Goal: Transaction & Acquisition: Purchase product/service

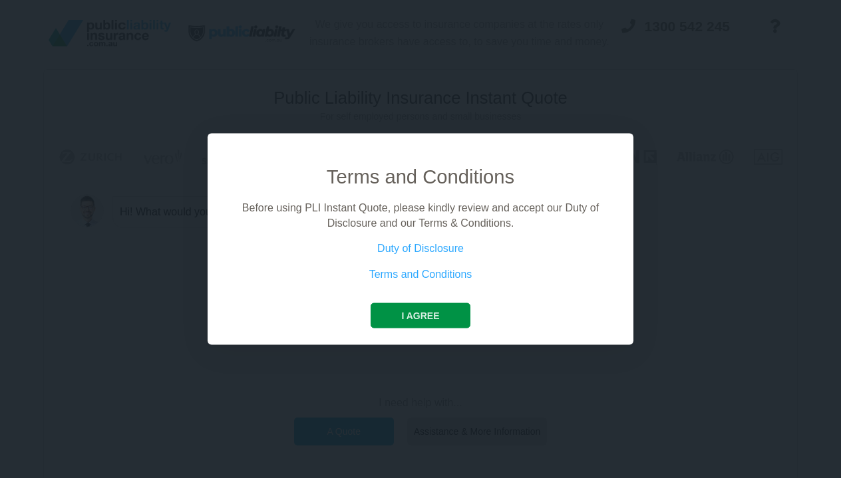
click at [424, 317] on button "I agree" at bounding box center [419, 315] width 99 height 25
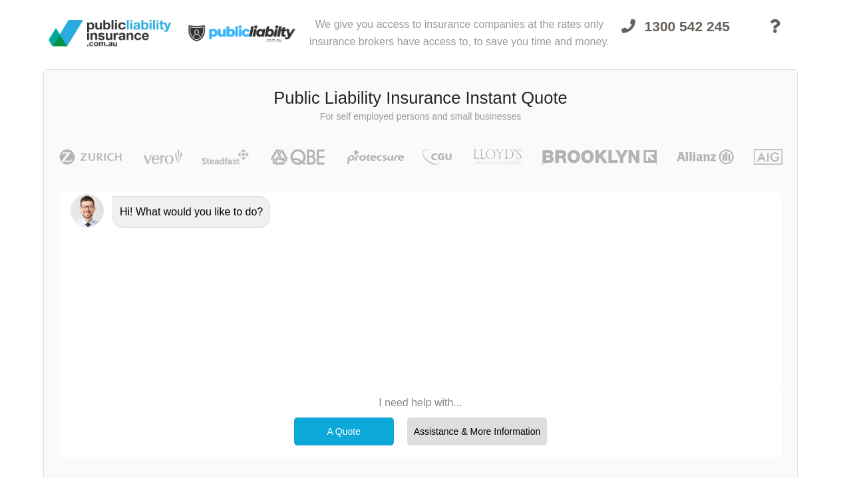
click at [360, 430] on div "A Quote" at bounding box center [344, 432] width 100 height 28
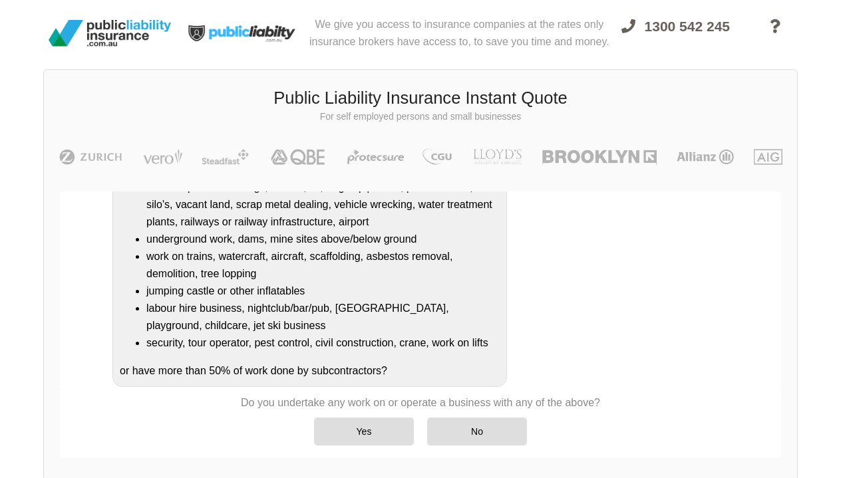
click at [738, 237] on div "Do you undertake any work on or operate a business that is/has a: refineries, c…" at bounding box center [438, 252] width 663 height 269
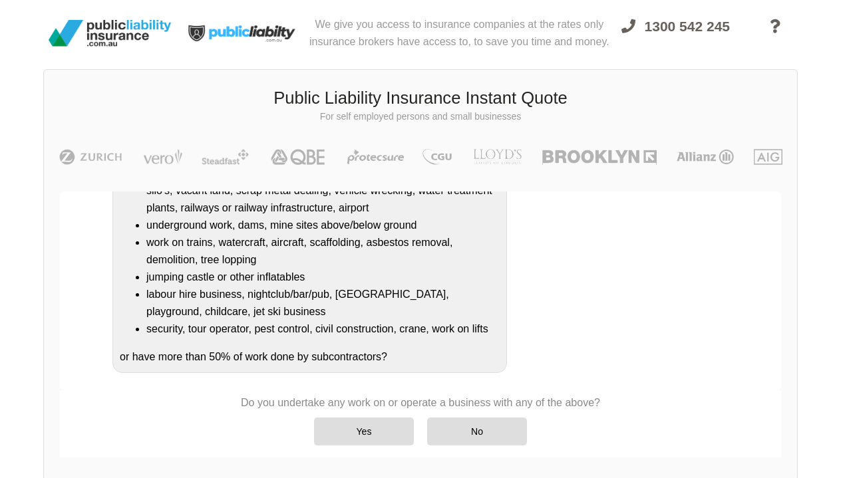
scroll to position [253, 0]
click at [490, 437] on div "No" at bounding box center [477, 432] width 100 height 28
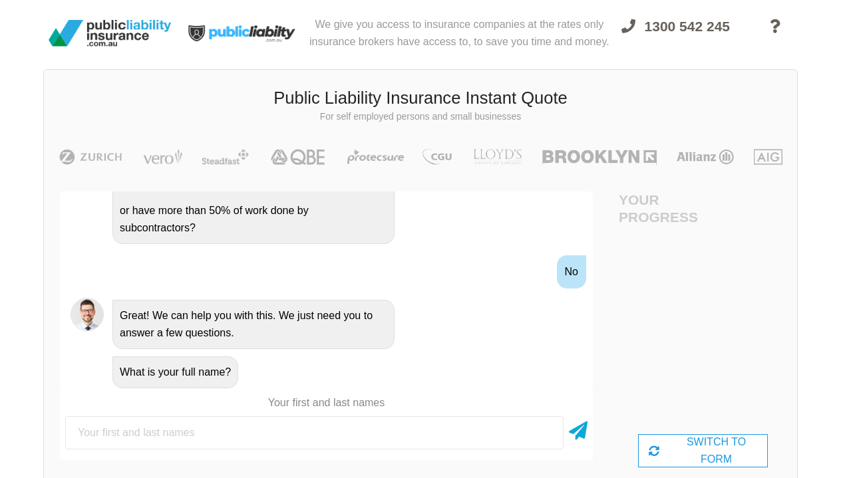
scroll to position [452, 0]
click at [414, 432] on input "text" at bounding box center [314, 432] width 498 height 33
type input "h"
type input "[PERSON_NAME]"
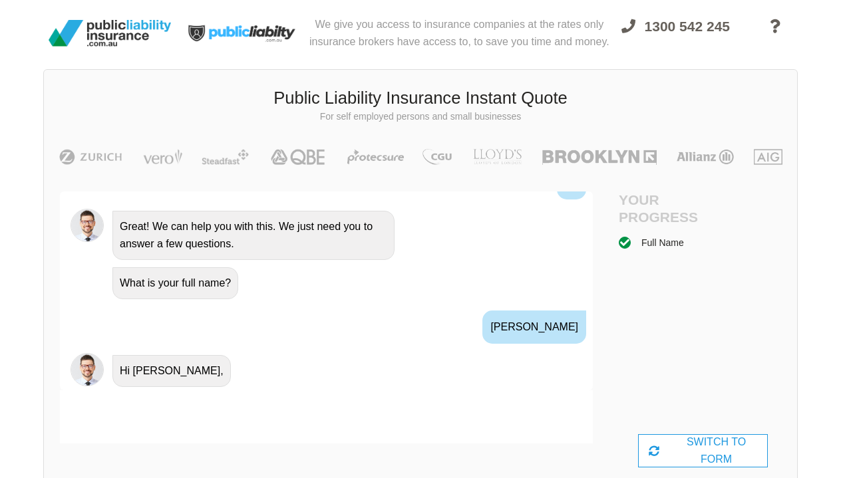
scroll to position [618, 0]
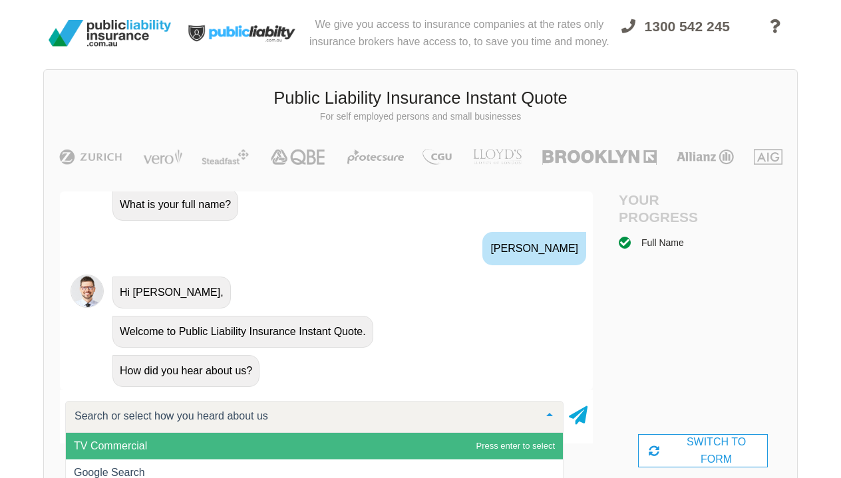
click at [267, 420] on input "text" at bounding box center [303, 416] width 465 height 13
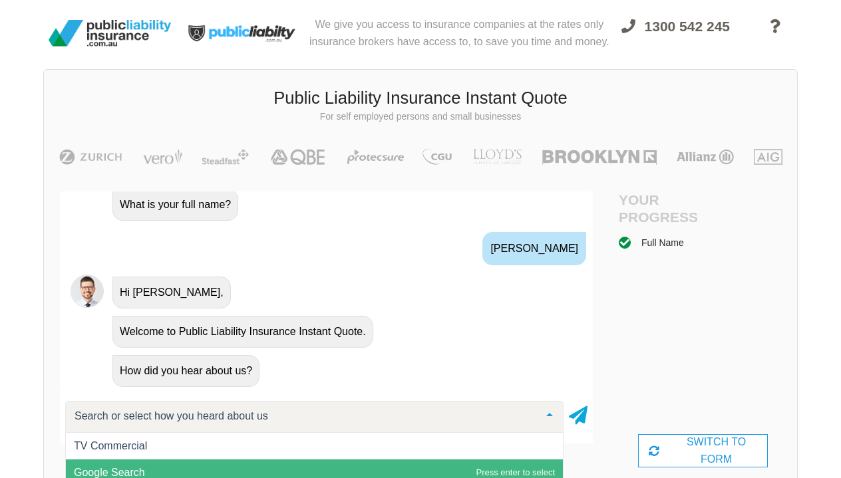
click at [180, 470] on span "Google Search" at bounding box center [314, 473] width 497 height 27
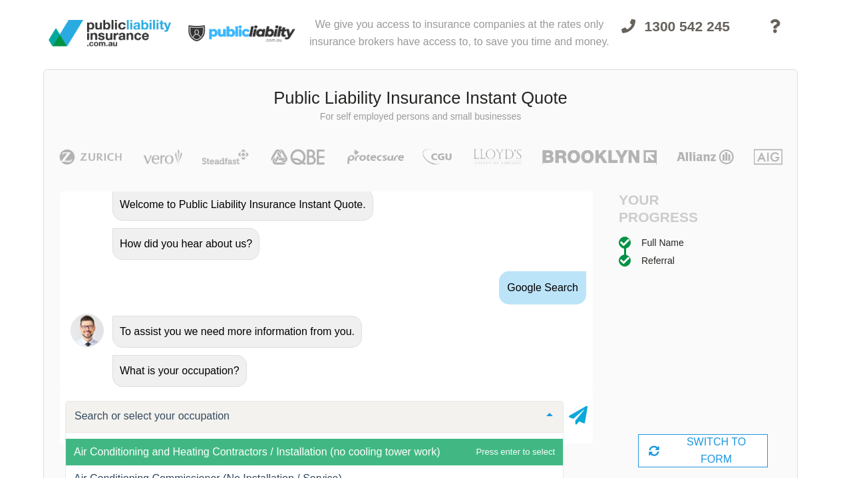
scroll to position [393, 0]
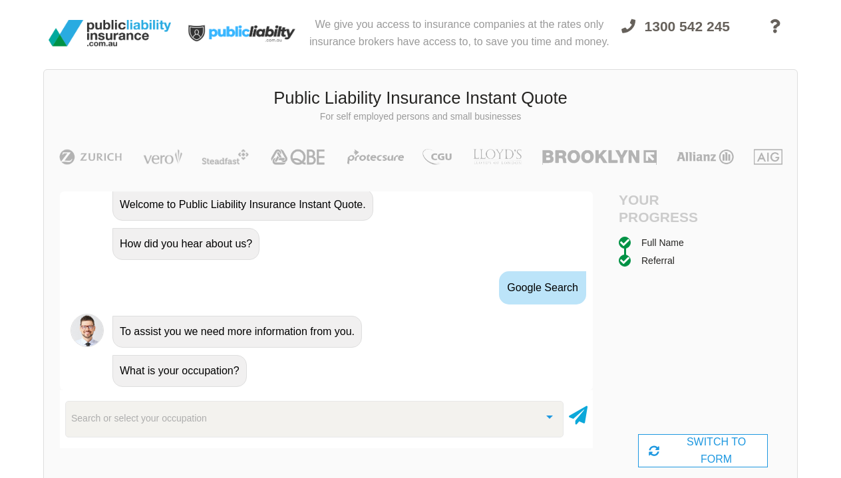
click at [690, 355] on div "Full Name Referral" at bounding box center [703, 334] width 168 height 199
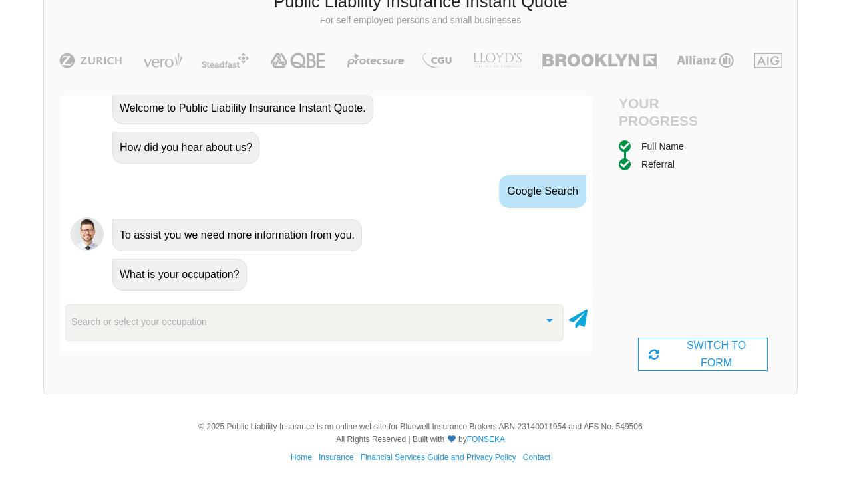
scroll to position [100, 0]
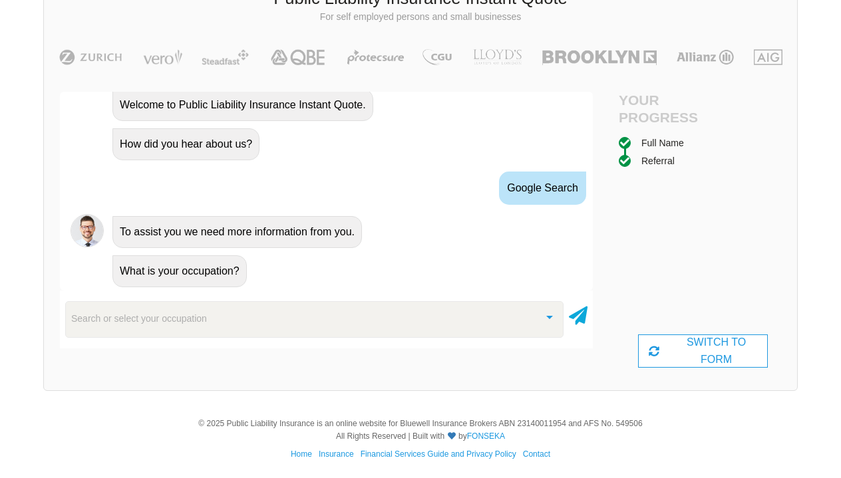
click at [554, 324] on div at bounding box center [549, 316] width 27 height 29
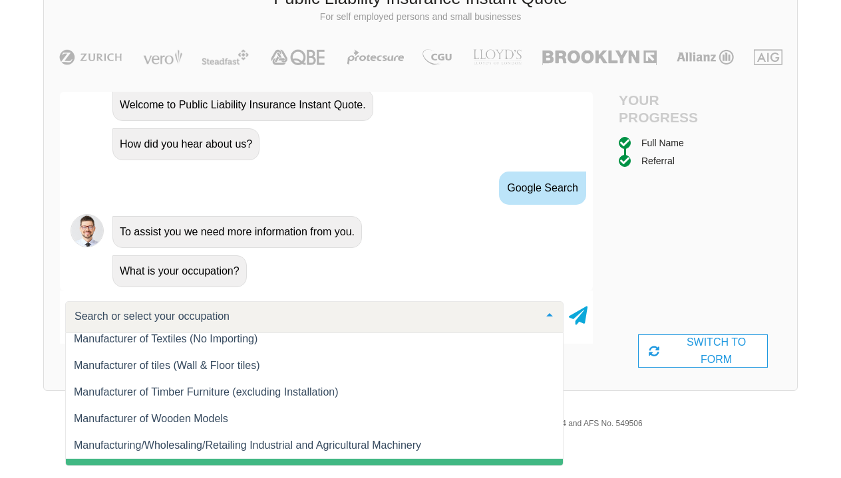
scroll to position [11191, 0]
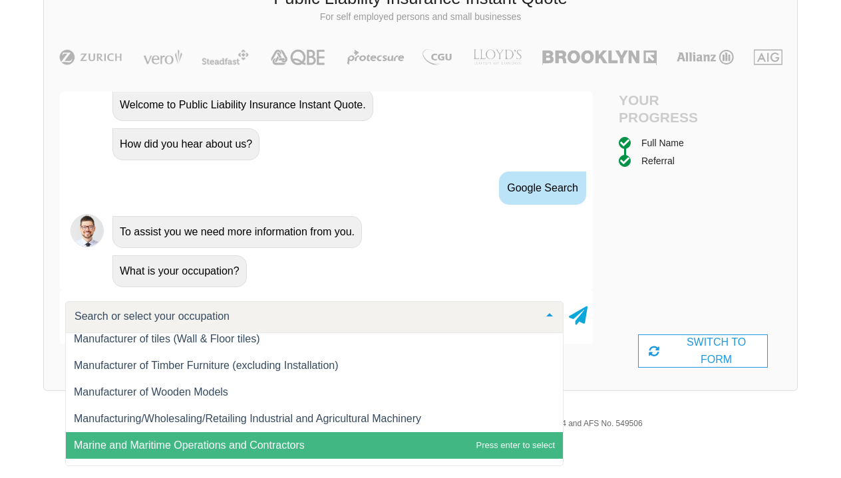
click at [297, 443] on span "Marine and Maritime Operations and Contractors" at bounding box center [189, 445] width 231 height 11
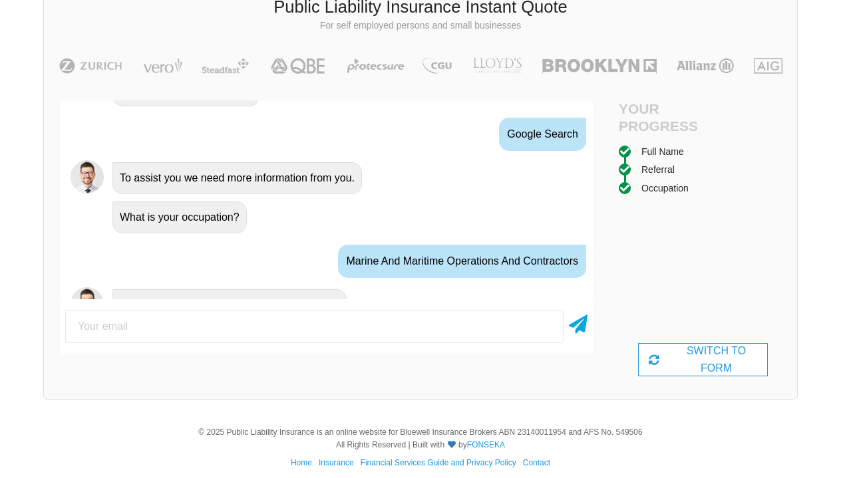
scroll to position [833, 0]
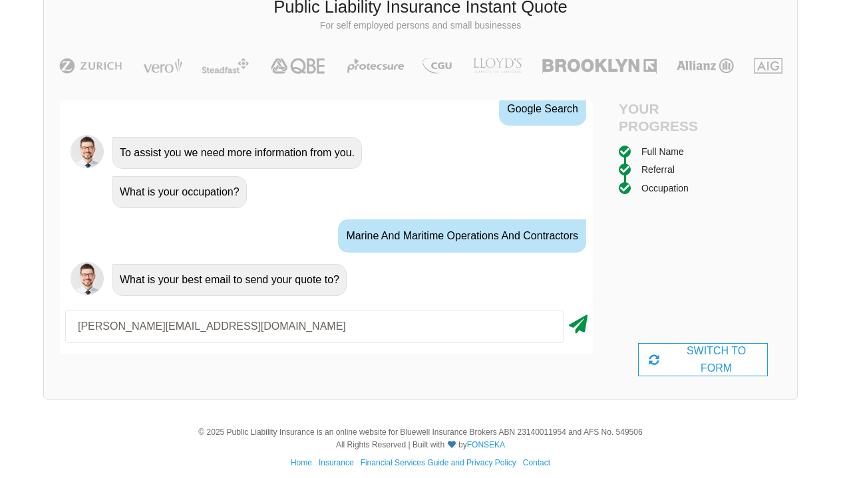
type input "[PERSON_NAME][EMAIL_ADDRESS][DOMAIN_NAME]"
click at [577, 327] on icon at bounding box center [578, 322] width 19 height 24
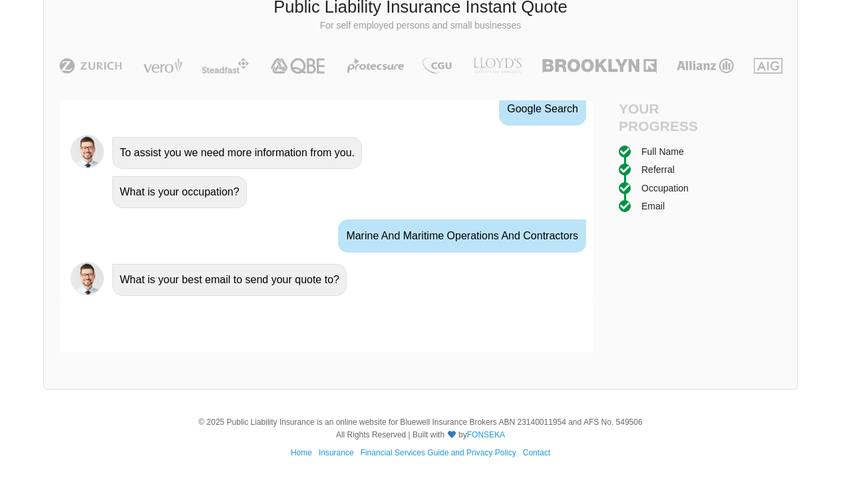
scroll to position [920, 0]
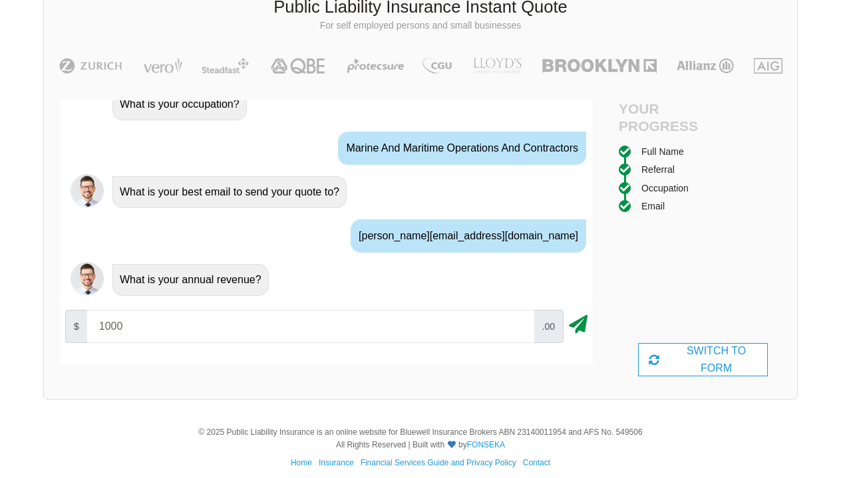
type input "1000"
click at [575, 326] on icon at bounding box center [578, 322] width 19 height 24
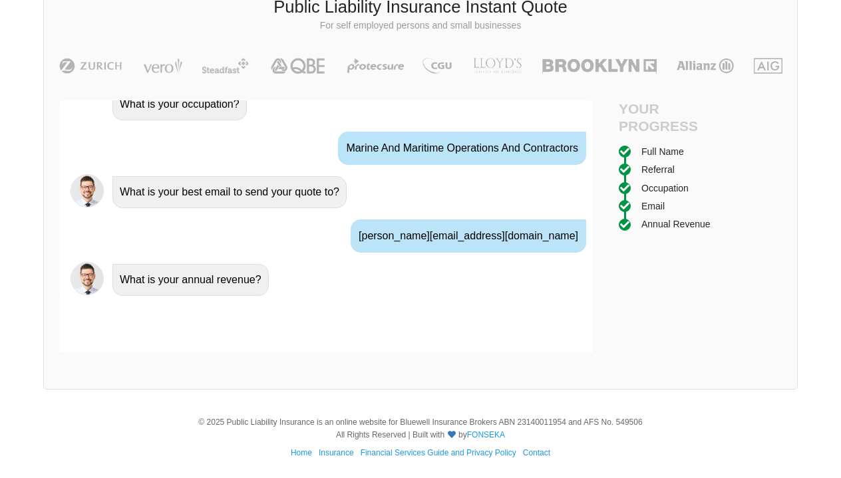
scroll to position [1008, 0]
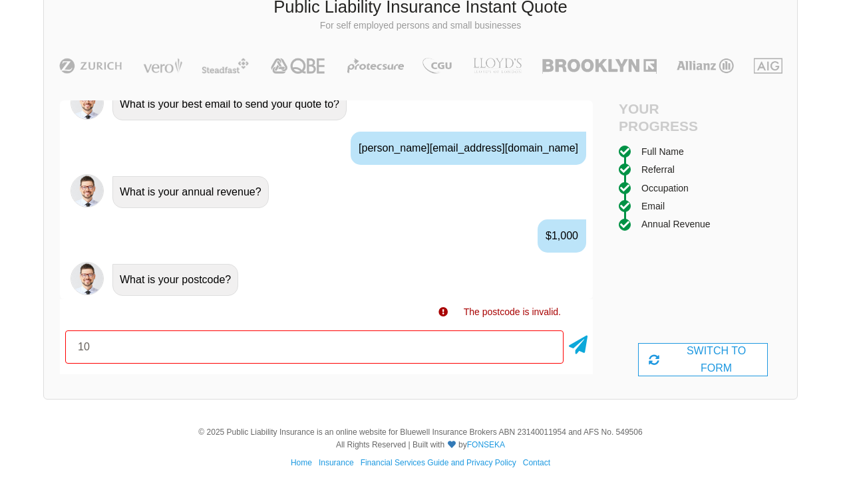
type input "1"
click at [563, 247] on div "$1,000" at bounding box center [561, 235] width 49 height 33
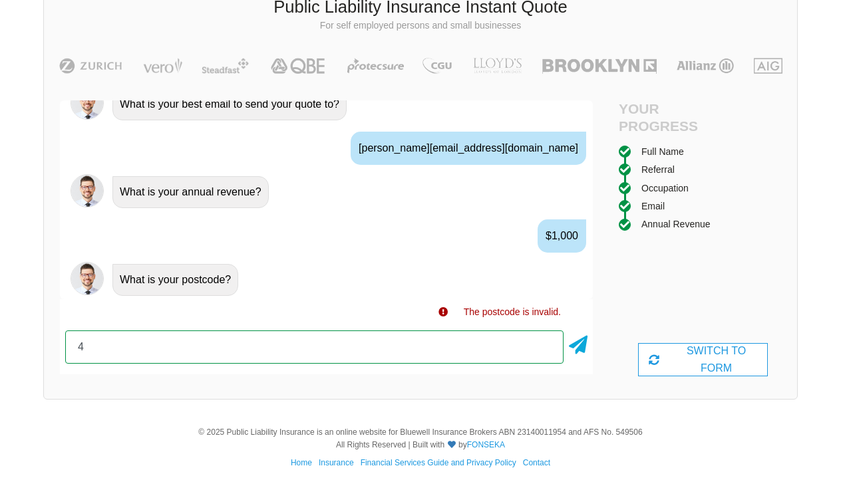
click at [444, 345] on input "4" at bounding box center [314, 347] width 498 height 33
type input "4183"
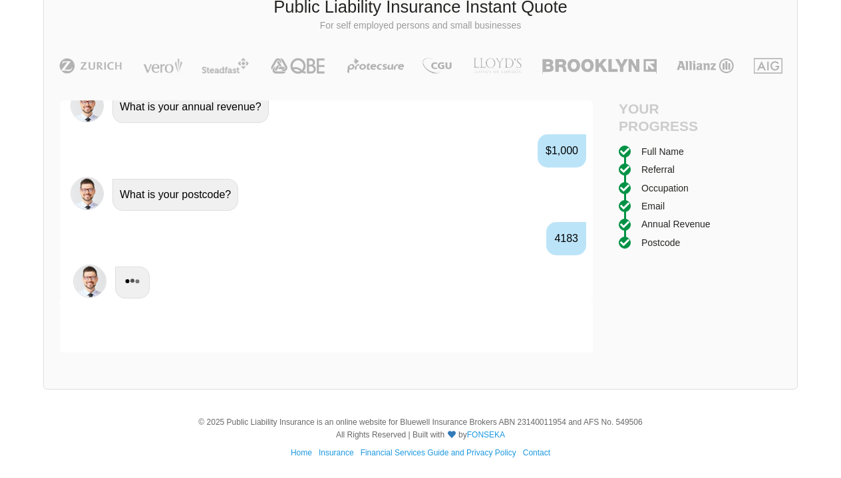
scroll to position [1096, 0]
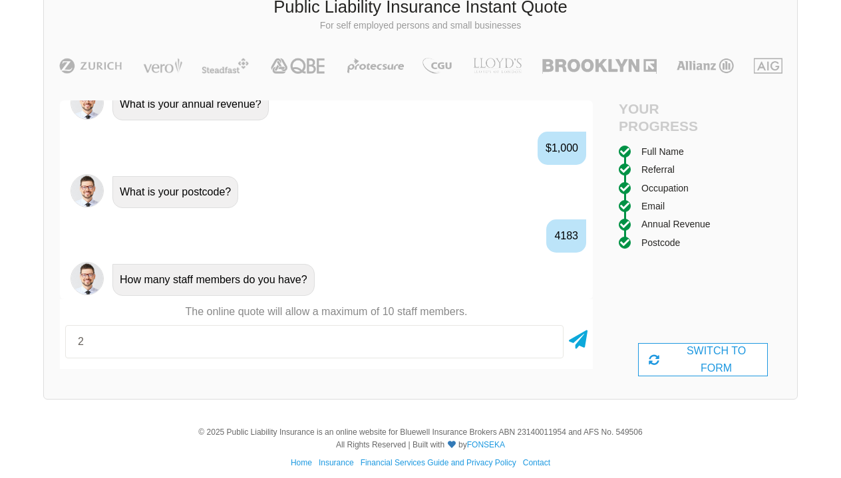
type input "2"
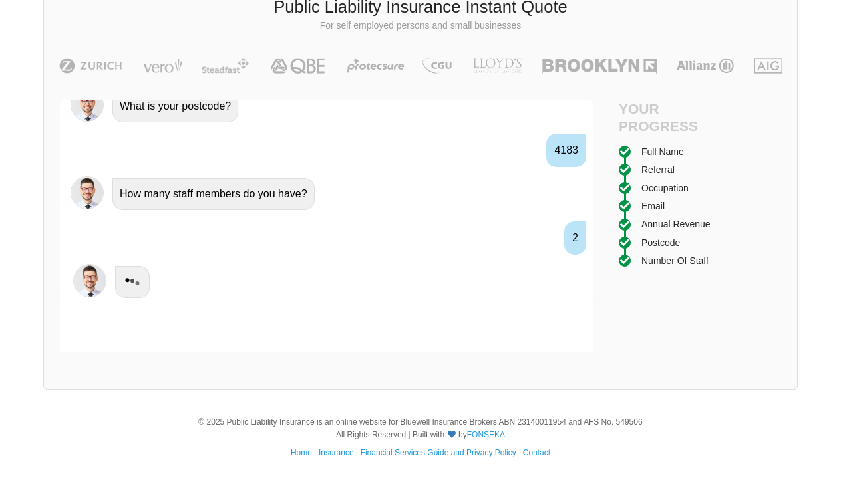
scroll to position [1184, 0]
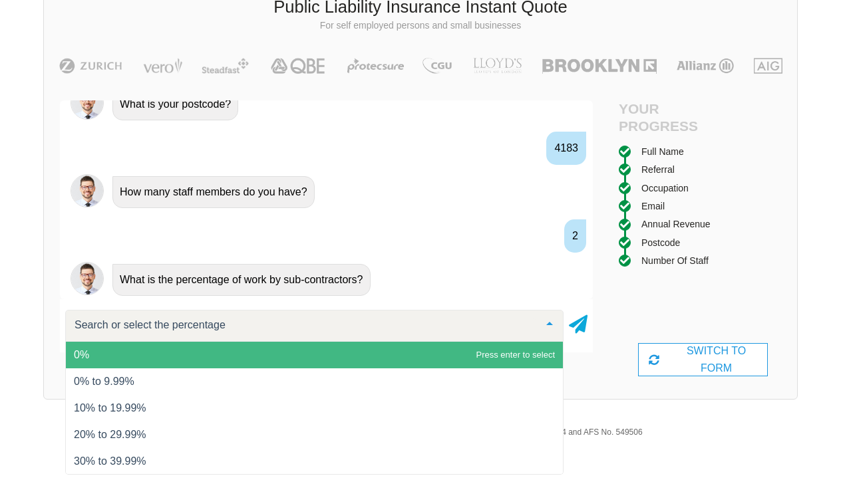
click at [287, 362] on span "0%" at bounding box center [314, 355] width 497 height 27
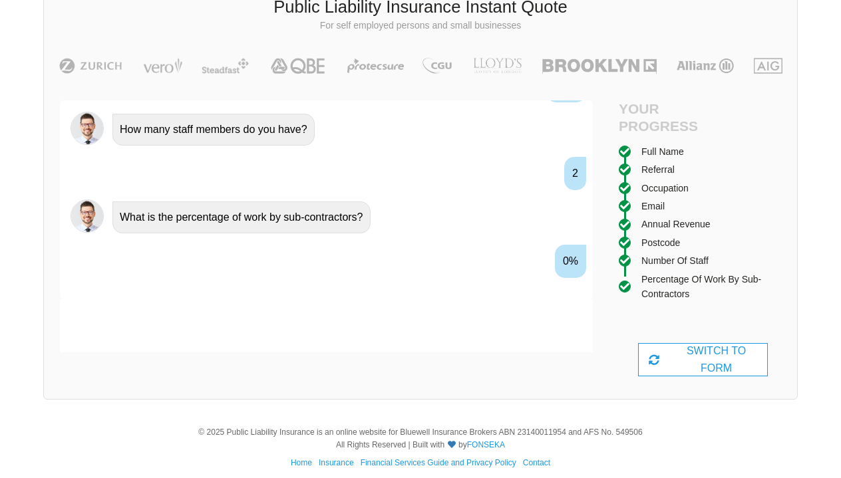
scroll to position [1272, 0]
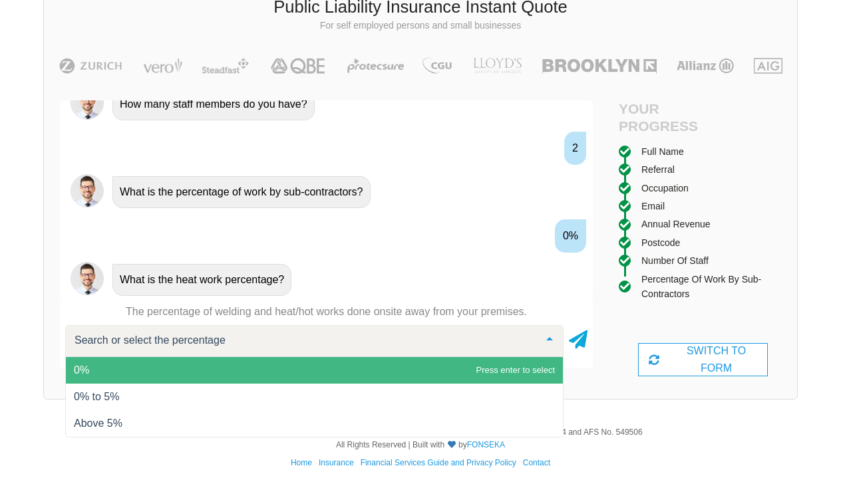
click at [296, 334] on input "text" at bounding box center [303, 340] width 465 height 13
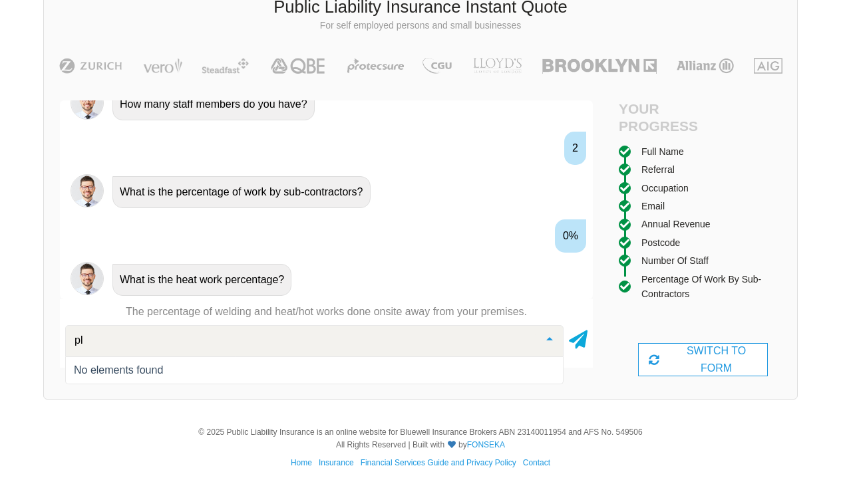
type input "p"
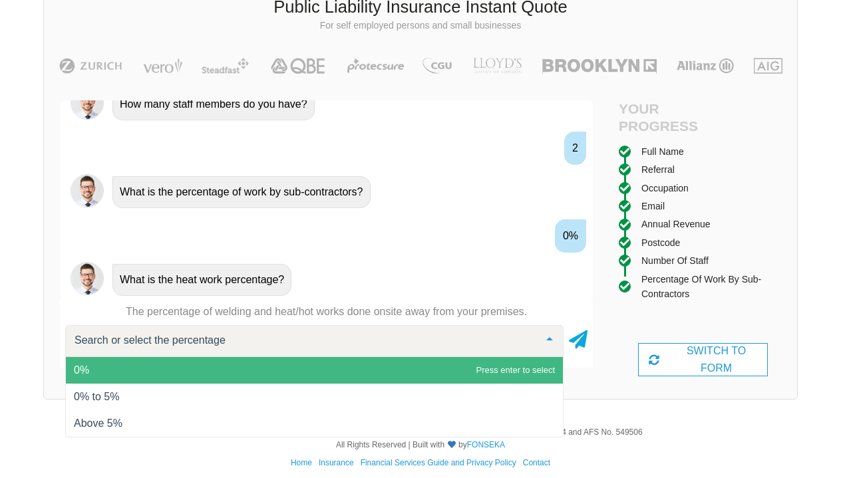
click at [239, 368] on span "0%" at bounding box center [314, 370] width 497 height 27
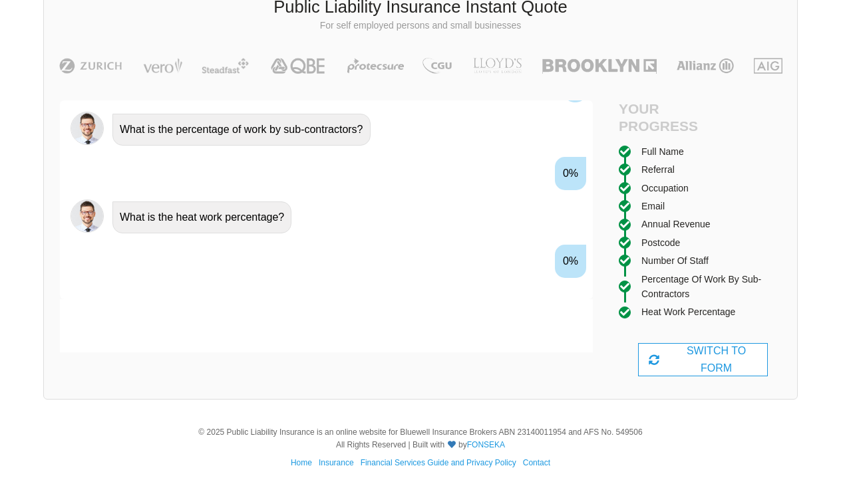
scroll to position [1359, 0]
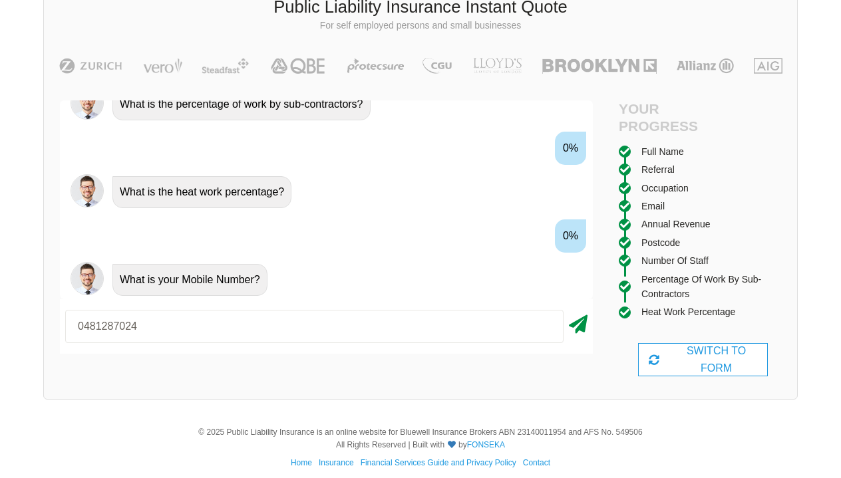
type input "0481287024"
click at [576, 328] on icon at bounding box center [578, 322] width 19 height 24
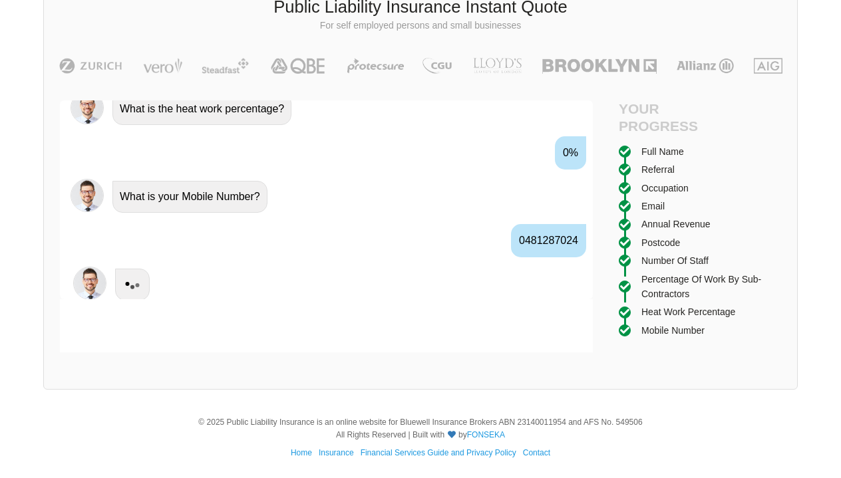
scroll to position [1447, 0]
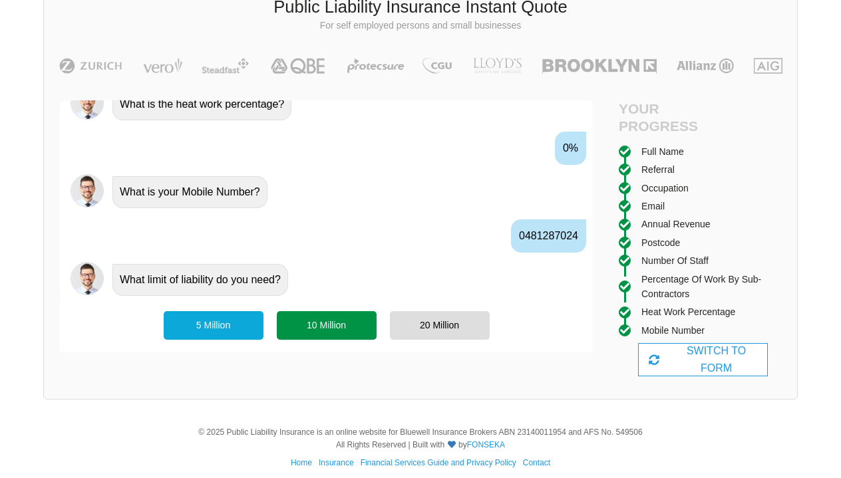
click at [364, 329] on div "10 Million" at bounding box center [327, 325] width 100 height 28
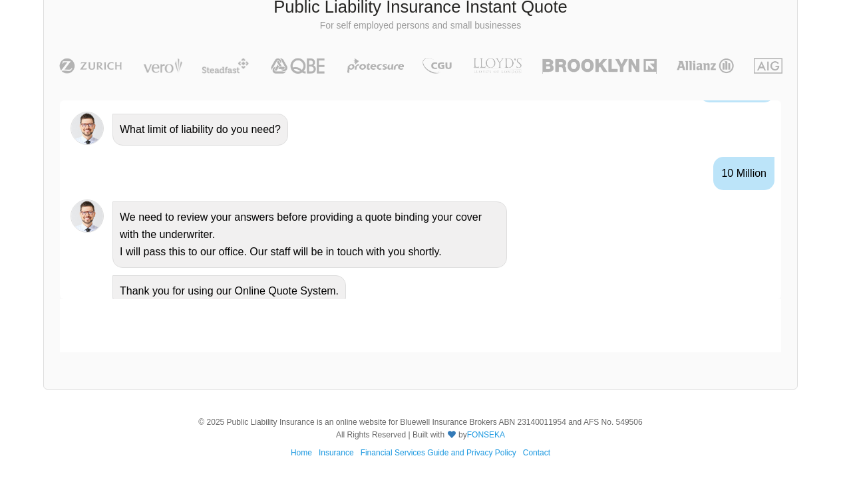
scroll to position [1488, 0]
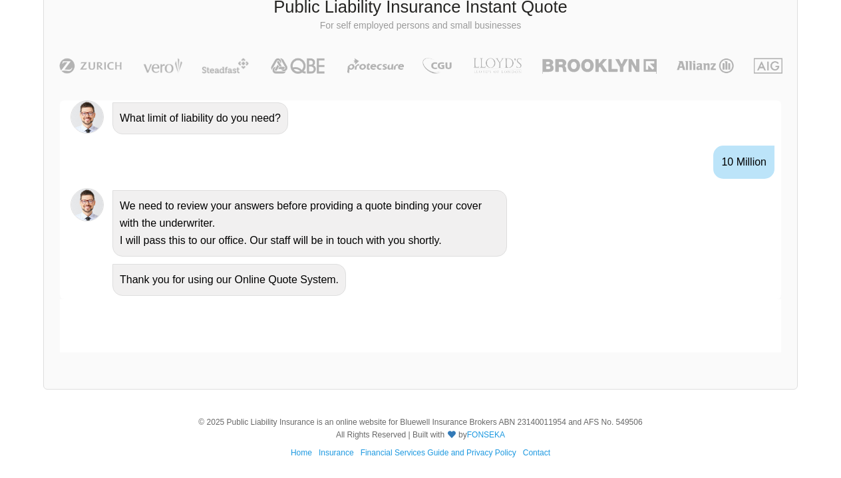
click at [394, 335] on div at bounding box center [420, 325] width 721 height 53
click at [781, 349] on div "Awesome! 100% Just a final check that all your details are correct. Your Summar…" at bounding box center [420, 226] width 753 height 284
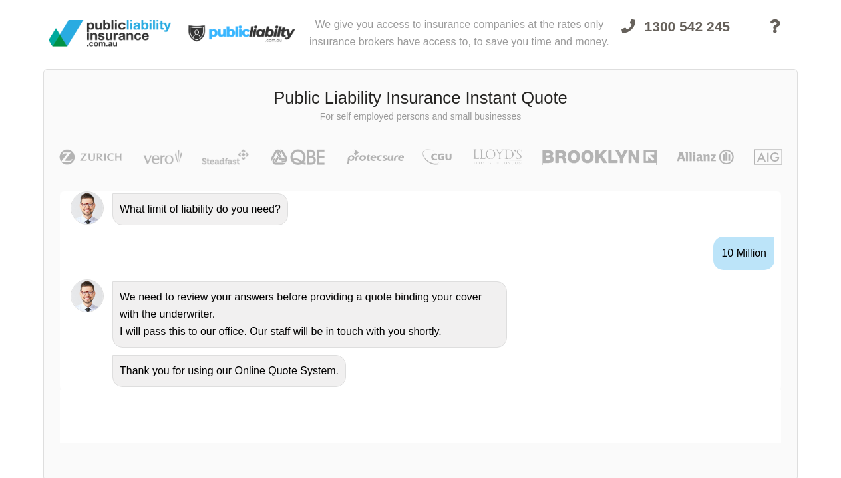
scroll to position [0, 0]
